Goal: Task Accomplishment & Management: Manage account settings

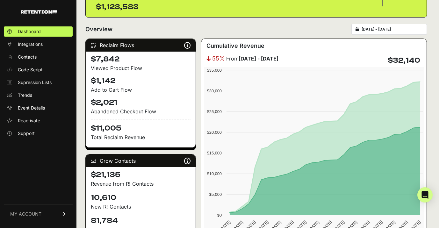
scroll to position [70, 0]
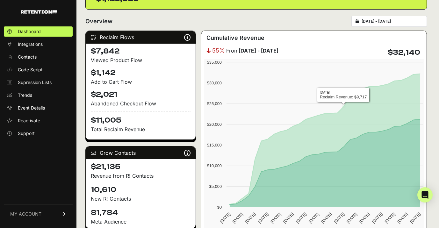
click at [381, 27] on form "Overview 2025-09-15 - 2025-10-15" at bounding box center [256, 23] width 342 height 15
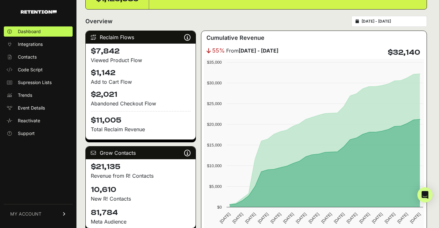
click at [381, 19] on input "2025-09-15 - 2025-10-15" at bounding box center [392, 21] width 61 height 5
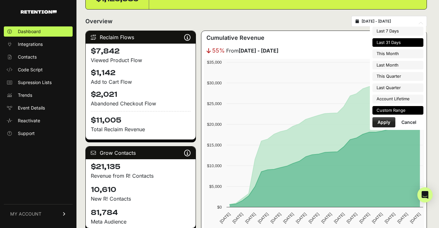
click at [382, 107] on li "Custom Range" at bounding box center [398, 110] width 51 height 9
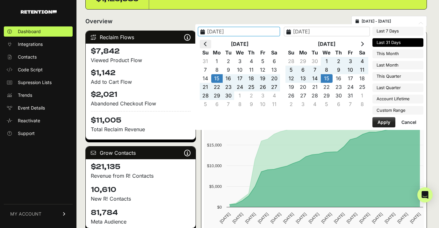
click at [207, 42] on icon at bounding box center [205, 43] width 3 height 5
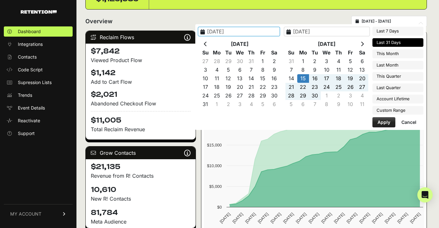
click at [207, 42] on icon at bounding box center [205, 43] width 3 height 5
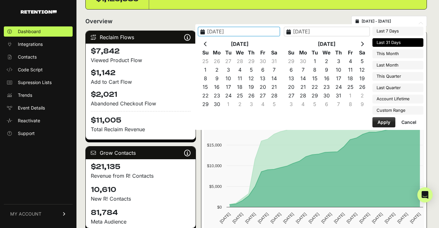
click at [207, 42] on icon at bounding box center [205, 43] width 3 height 5
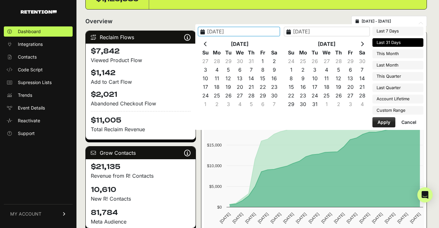
click at [207, 42] on icon at bounding box center [205, 43] width 3 height 5
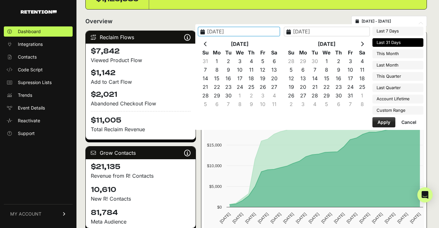
click at [207, 42] on icon at bounding box center [205, 43] width 3 height 5
type input "2024-01-01"
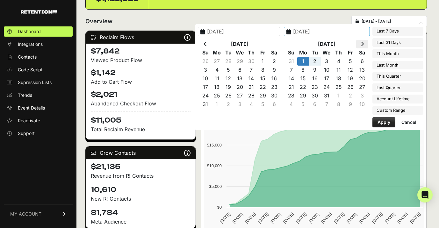
click at [364, 43] on icon at bounding box center [362, 43] width 3 height 5
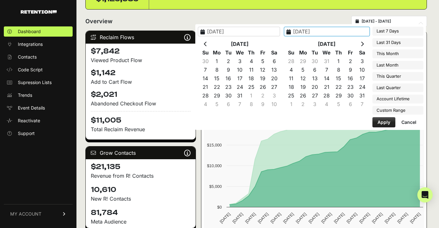
click at [364, 43] on icon at bounding box center [362, 43] width 3 height 5
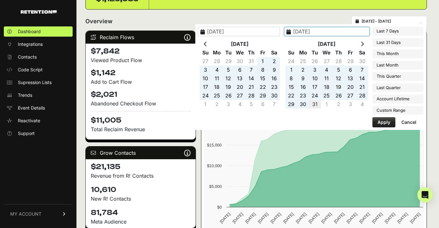
type input "2024-12-31"
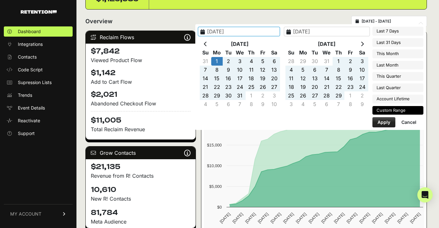
type input "2024-01-01"
click at [387, 122] on button "Apply" at bounding box center [384, 122] width 23 height 10
type input "2024-01-01 - 2024-12-31"
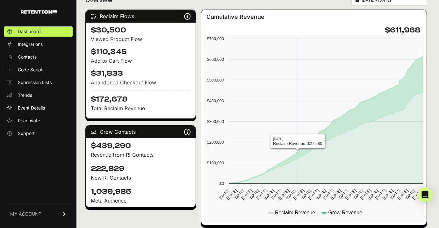
scroll to position [86, 0]
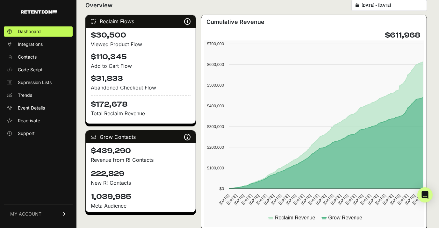
click at [27, 211] on span "MY ACCOUNT" at bounding box center [25, 214] width 31 height 6
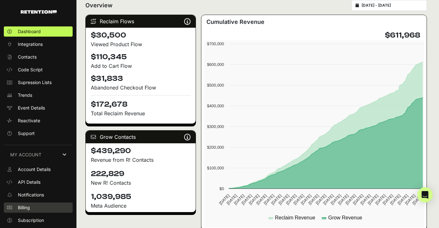
scroll to position [11, 0]
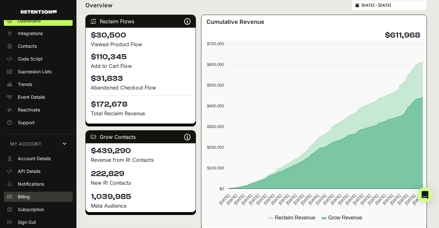
click at [38, 200] on link "Billing" at bounding box center [38, 197] width 69 height 10
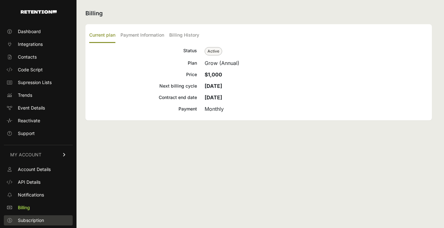
scroll to position [11, 0]
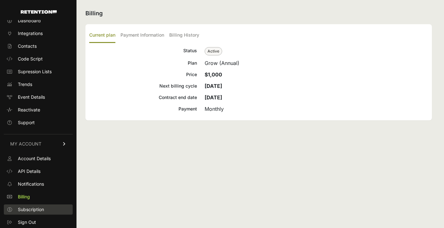
drag, startPoint x: 0, startPoint y: 0, endPoint x: 40, endPoint y: 212, distance: 215.9
click at [40, 212] on span "Subscription" at bounding box center [31, 210] width 26 height 6
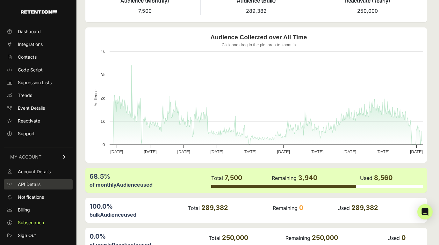
scroll to position [46, 0]
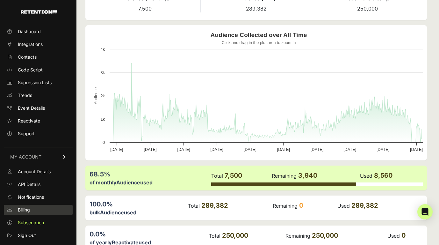
click at [29, 209] on span "Billing" at bounding box center [24, 210] width 12 height 6
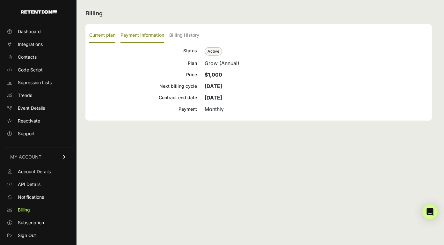
click at [137, 36] on label "Payment Information" at bounding box center [142, 35] width 44 height 15
click at [0, 0] on input "Payment Information" at bounding box center [0, 0] width 0 height 0
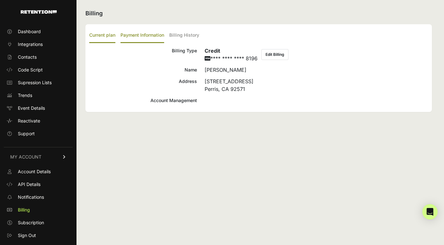
click at [108, 34] on label "Current plan" at bounding box center [102, 35] width 26 height 15
click at [0, 0] on input "Current plan" at bounding box center [0, 0] width 0 height 0
